Goal: Information Seeking & Learning: Learn about a topic

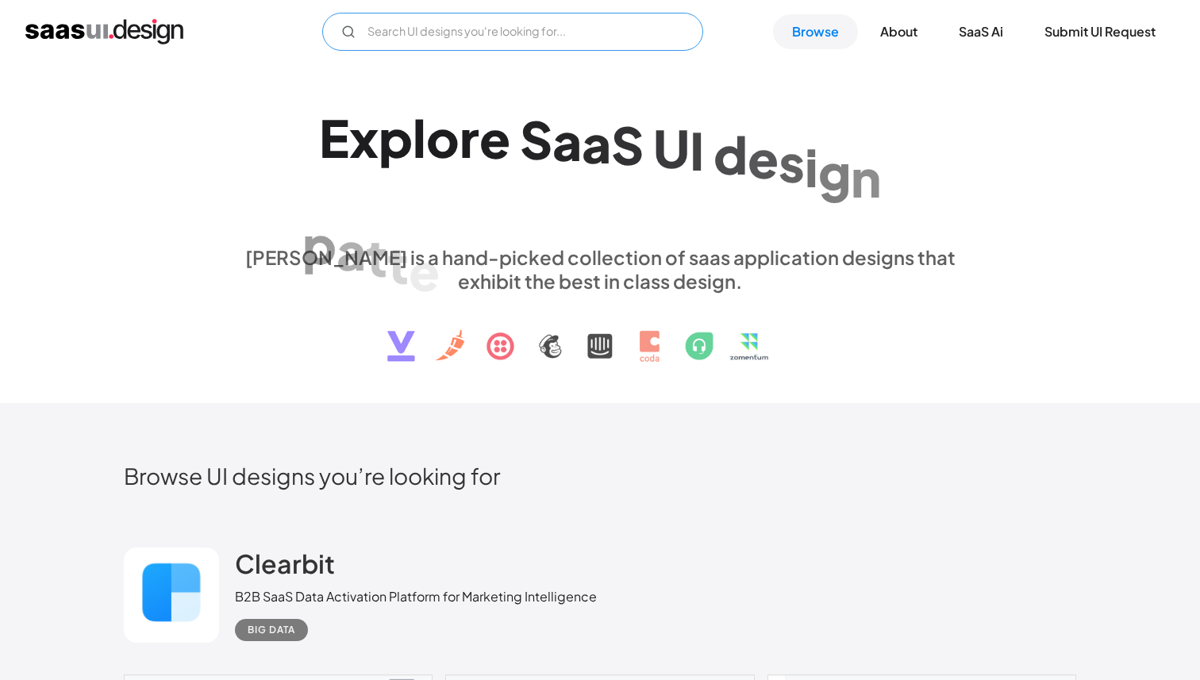
click at [422, 33] on input "Email Form" at bounding box center [512, 32] width 381 height 38
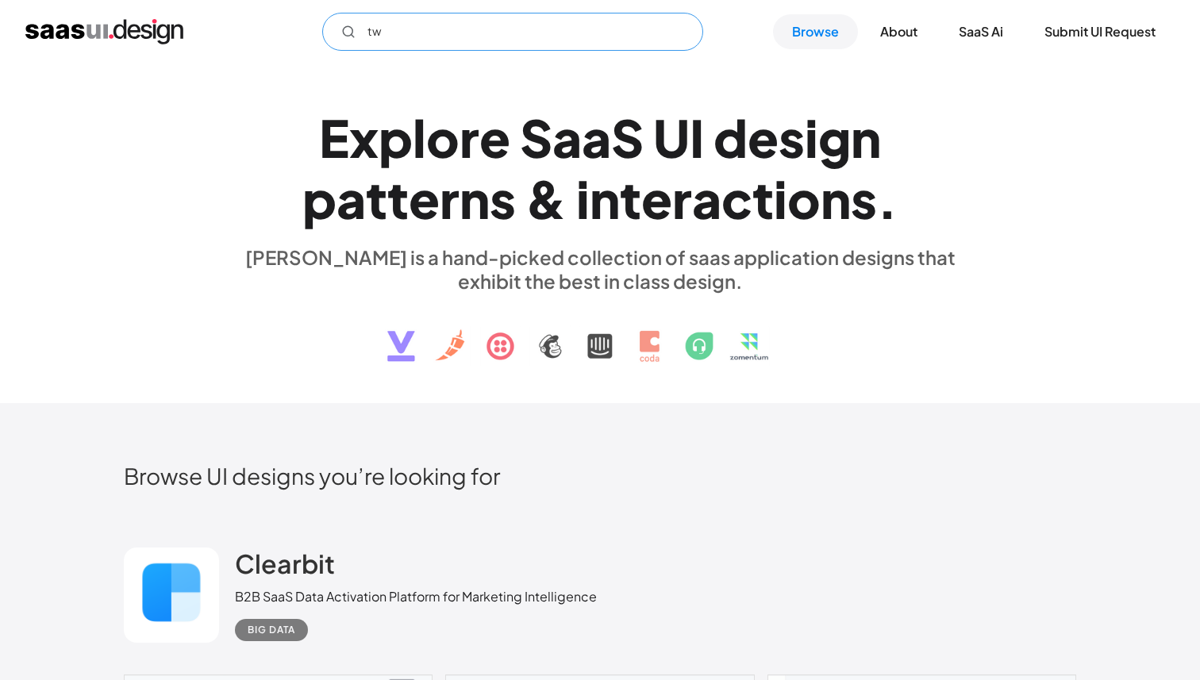
type input "t"
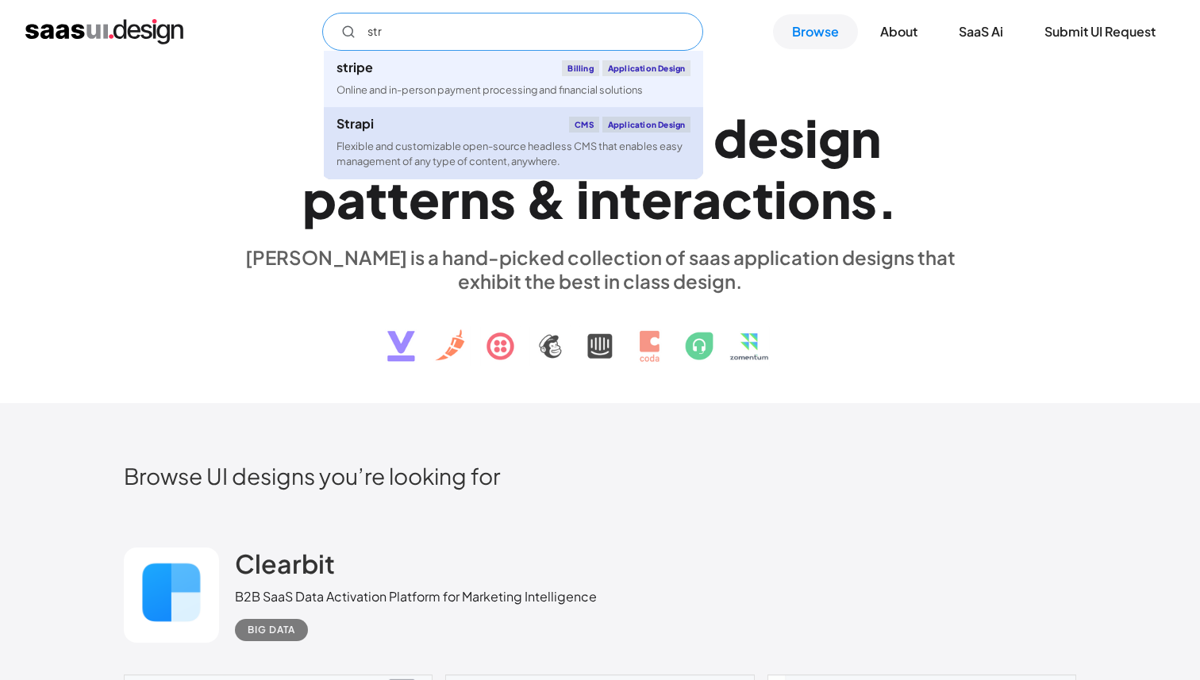
click at [532, 144] on div "Flexible and customizable open-source headless CMS that enables easy management…" at bounding box center [514, 154] width 354 height 30
type input "str"
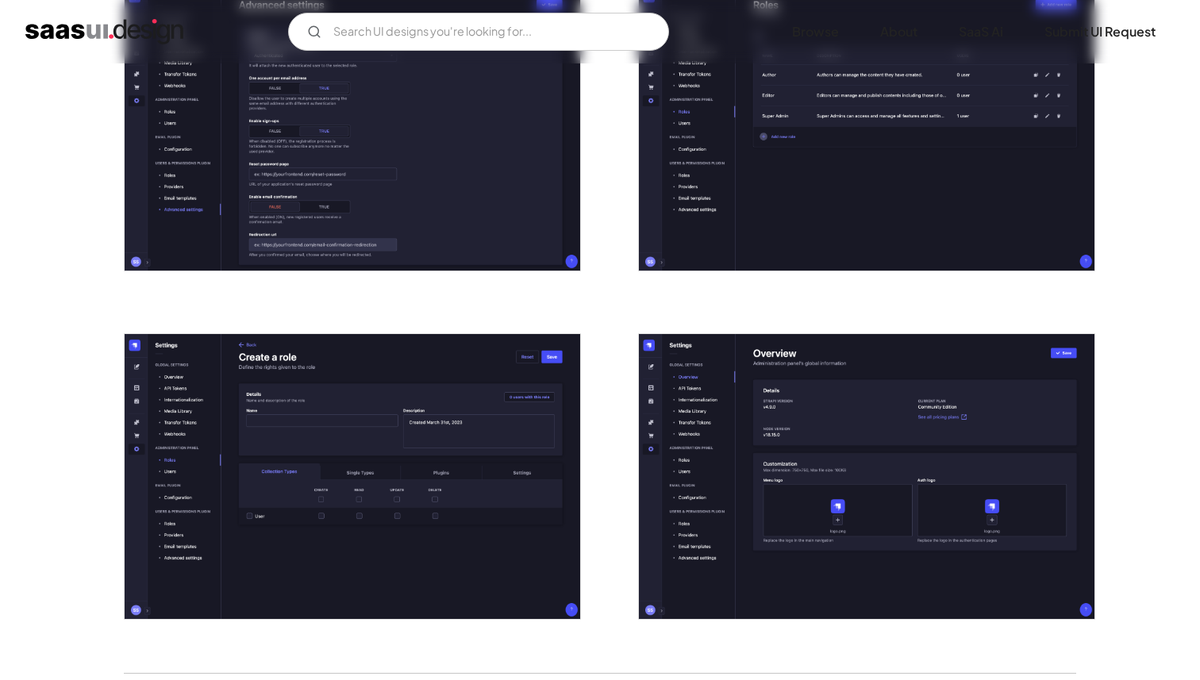
scroll to position [3472, 0]
